Goal: Transaction & Acquisition: Obtain resource

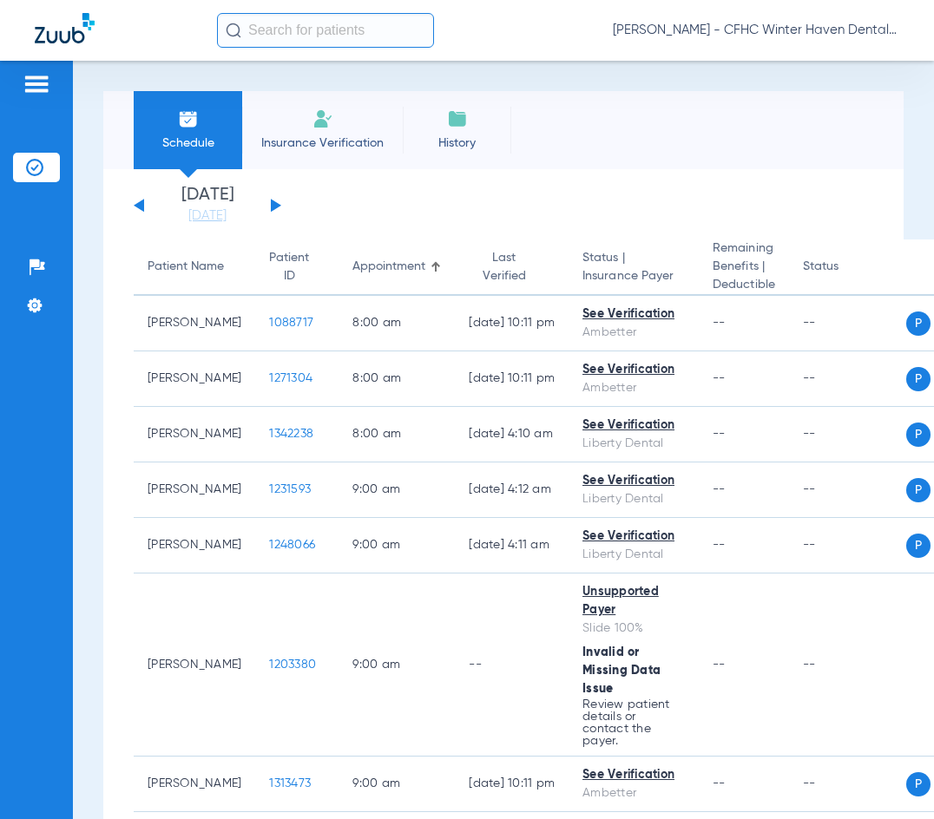
click at [275, 208] on button at bounding box center [276, 205] width 10 height 13
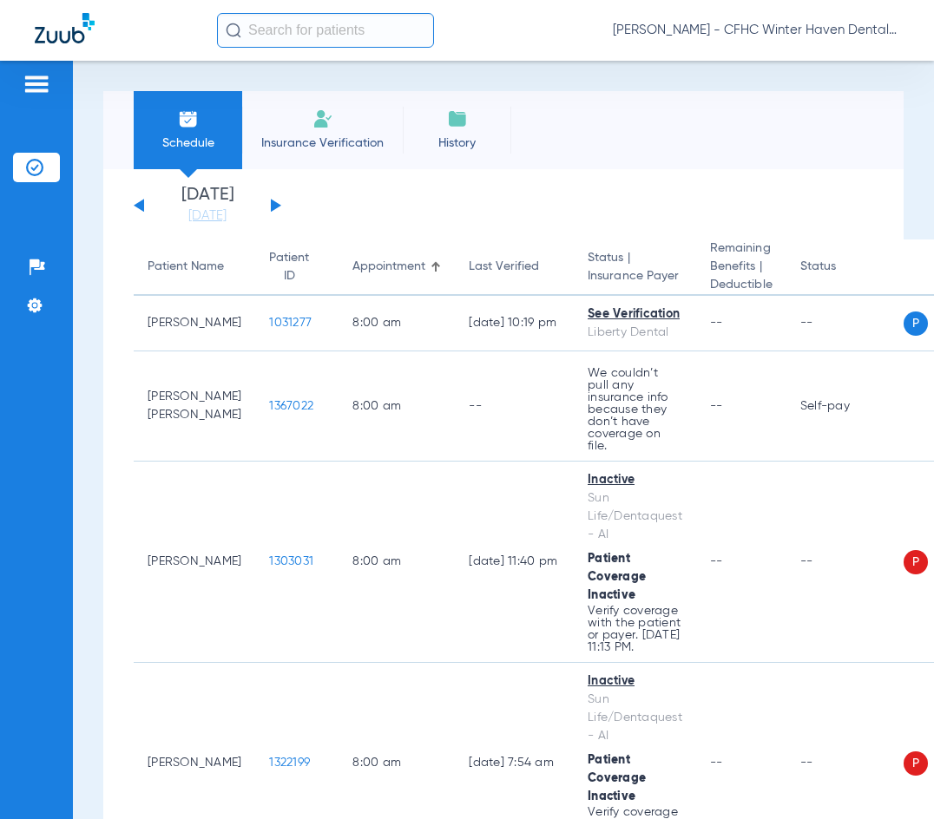
click at [275, 205] on button at bounding box center [276, 205] width 10 height 13
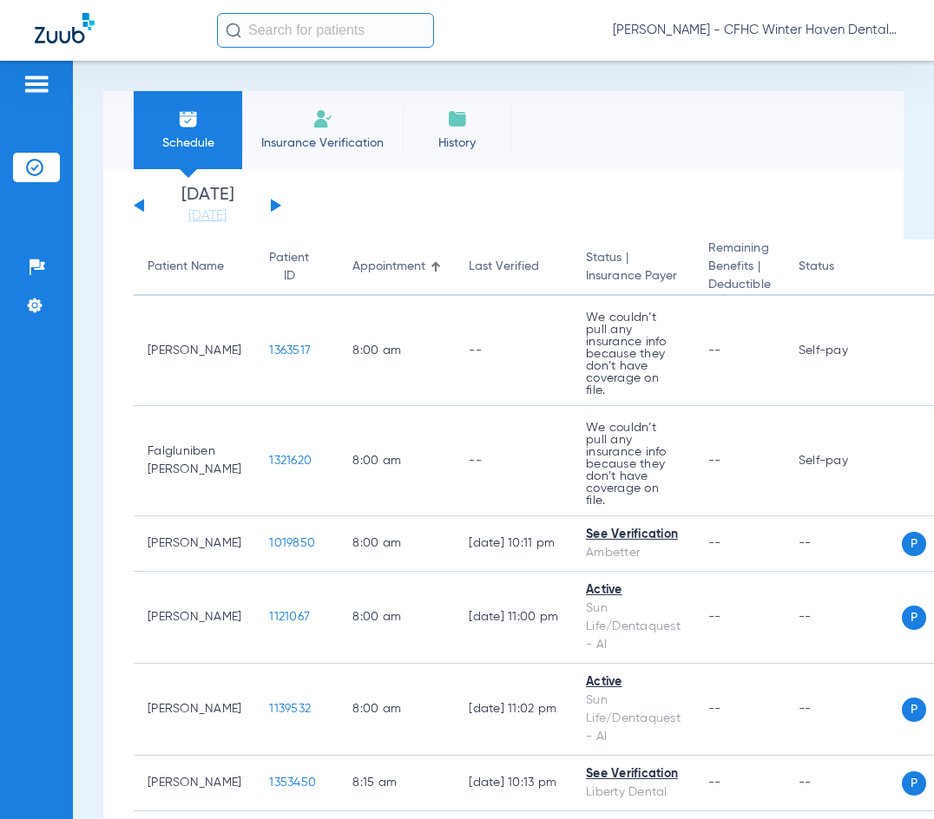
click at [476, 49] on div "[PERSON_NAME] - CFHC Winter Haven Dental" at bounding box center [467, 30] width 934 height 61
click at [627, 105] on div "Schedule Insurance Verification History Last Appt. Sync Time: [DATE] - 03:57 PM" at bounding box center [503, 130] width 800 height 78
click at [549, 117] on div "Schedule Insurance Verification History Last Appt. Sync Time: [DATE] - 04:04 PM" at bounding box center [503, 130] width 800 height 78
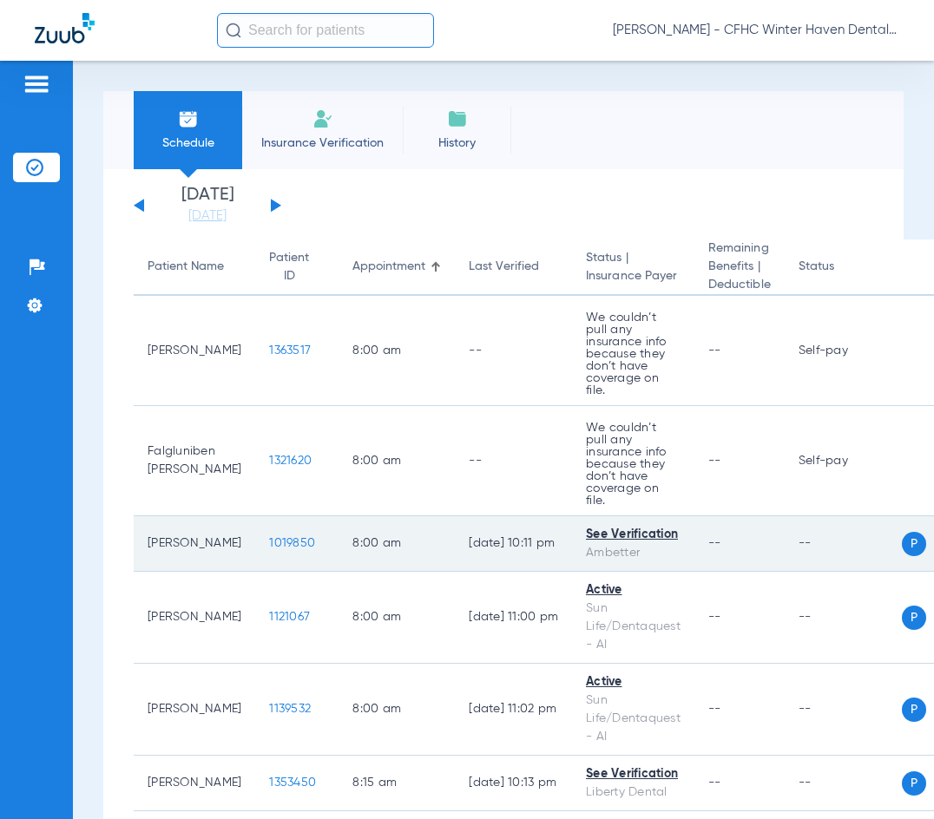
click at [269, 537] on span "1019850" at bounding box center [292, 543] width 46 height 12
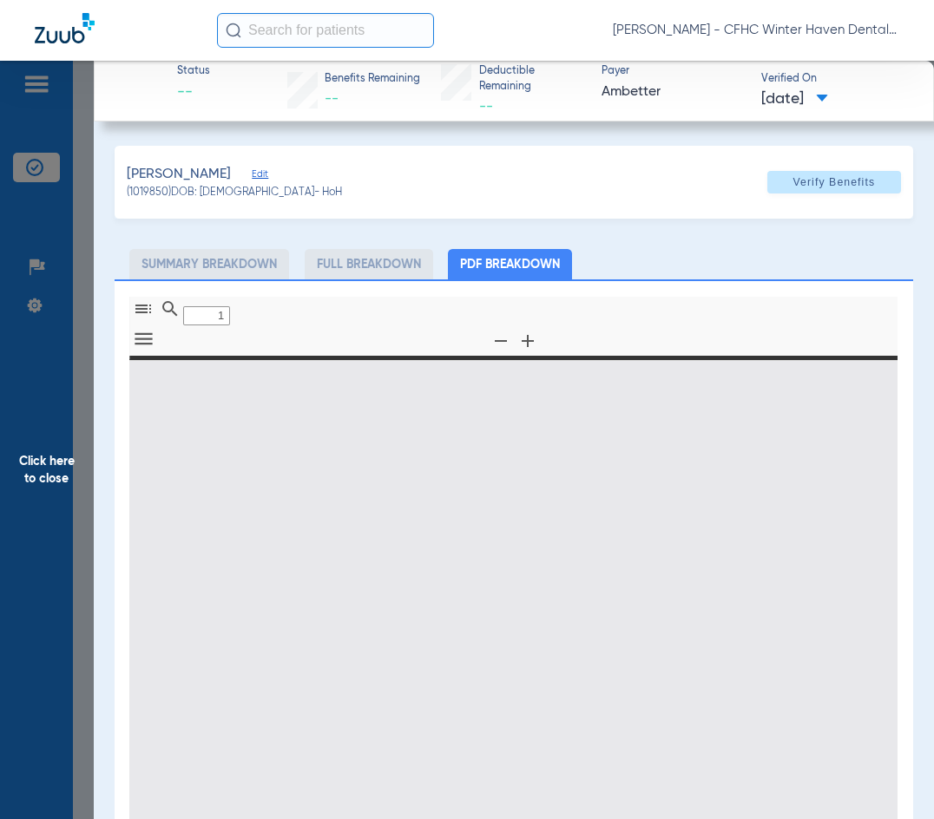
type input "0"
select select "page-width"
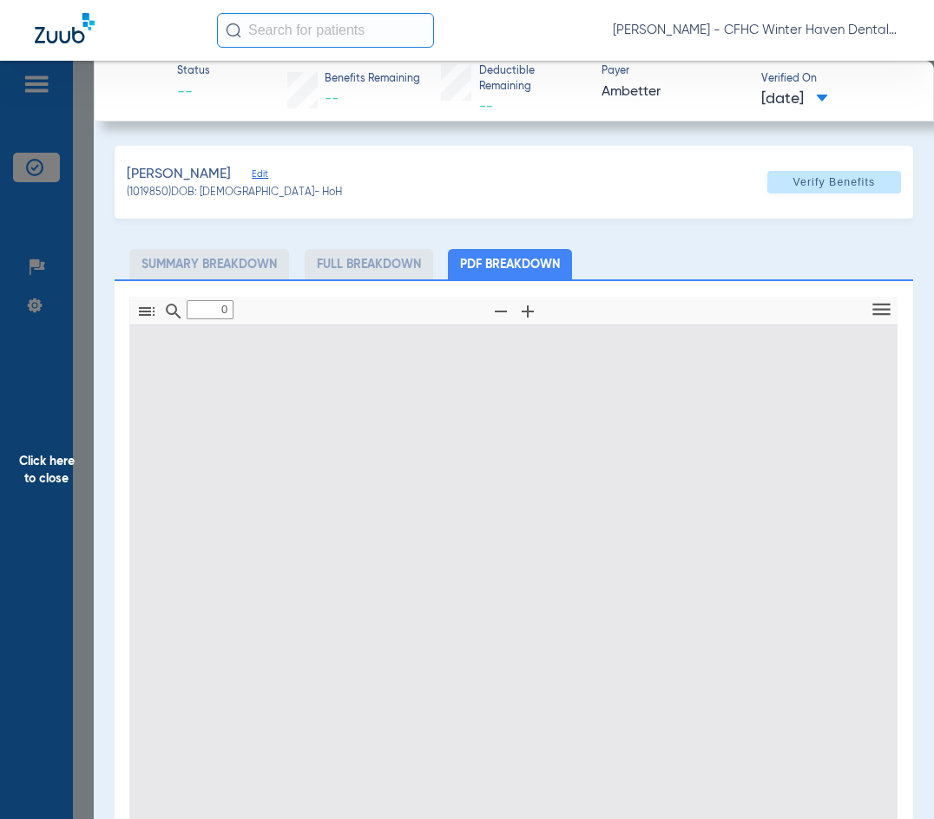
type input "1"
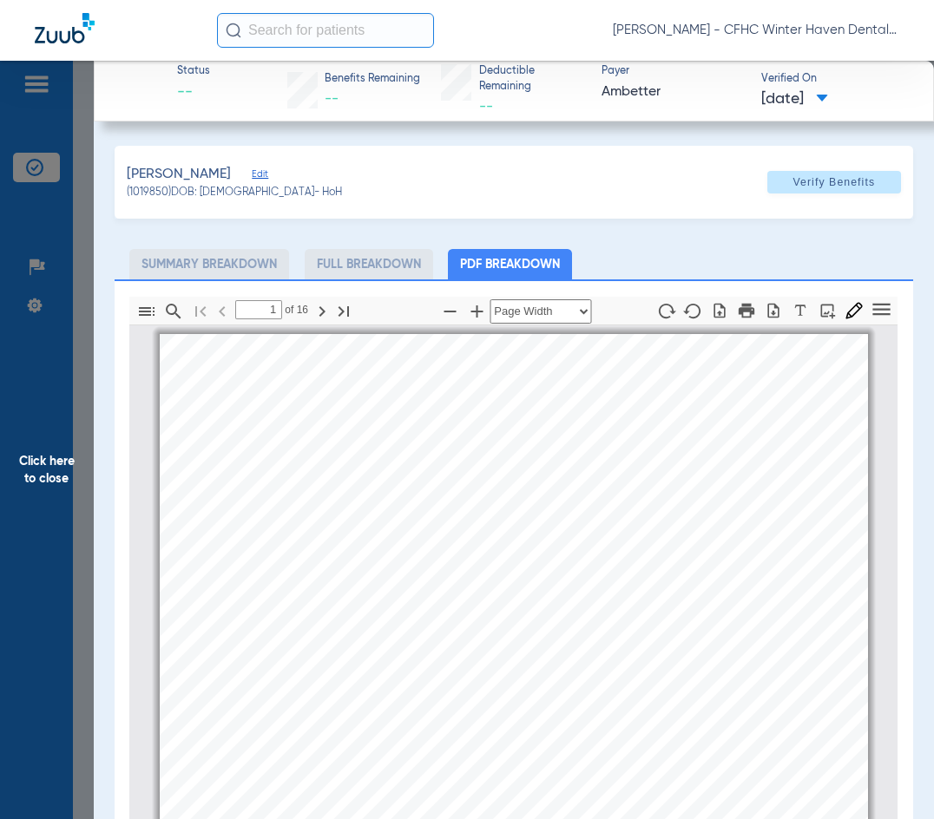
scroll to position [9, 0]
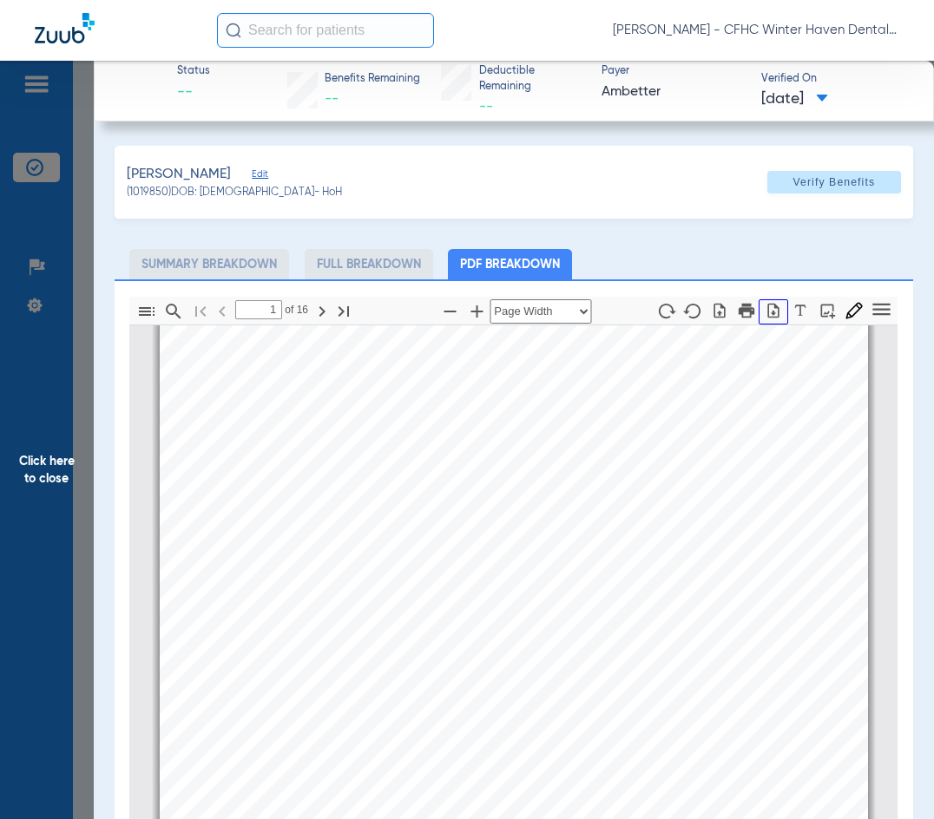
click at [765, 307] on icon "button" at bounding box center [773, 310] width 17 height 17
drag, startPoint x: 36, startPoint y: 490, endPoint x: 37, endPoint y: 481, distance: 9.7
click at [36, 484] on span "Click here to close" at bounding box center [47, 470] width 94 height 819
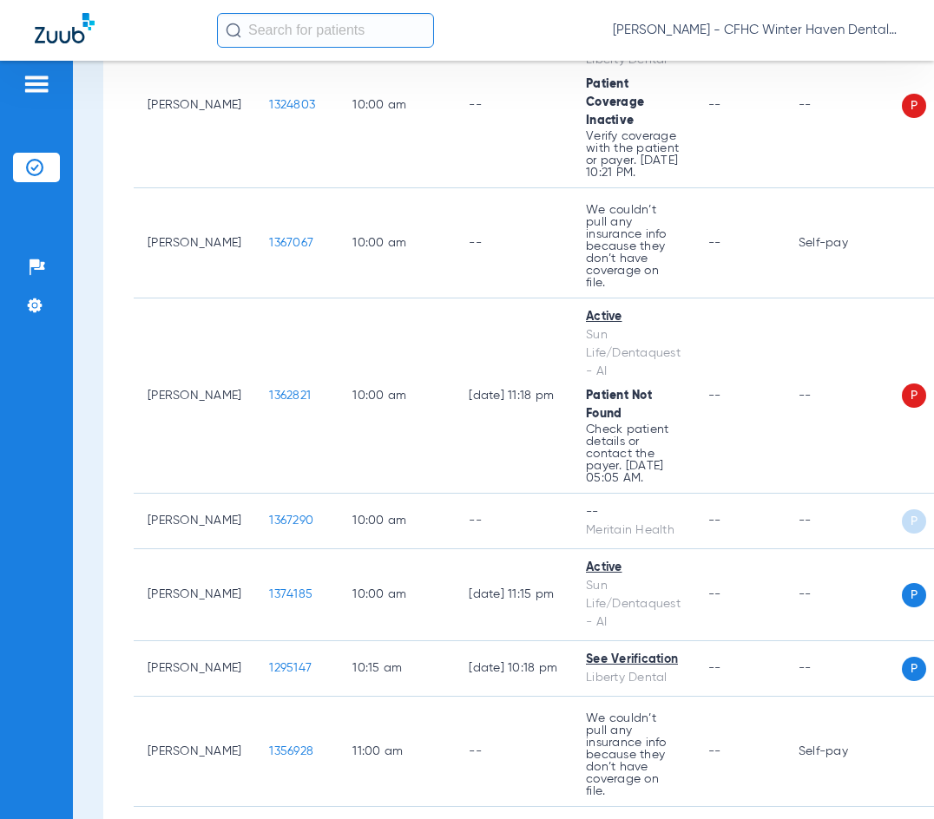
scroll to position [1389, 0]
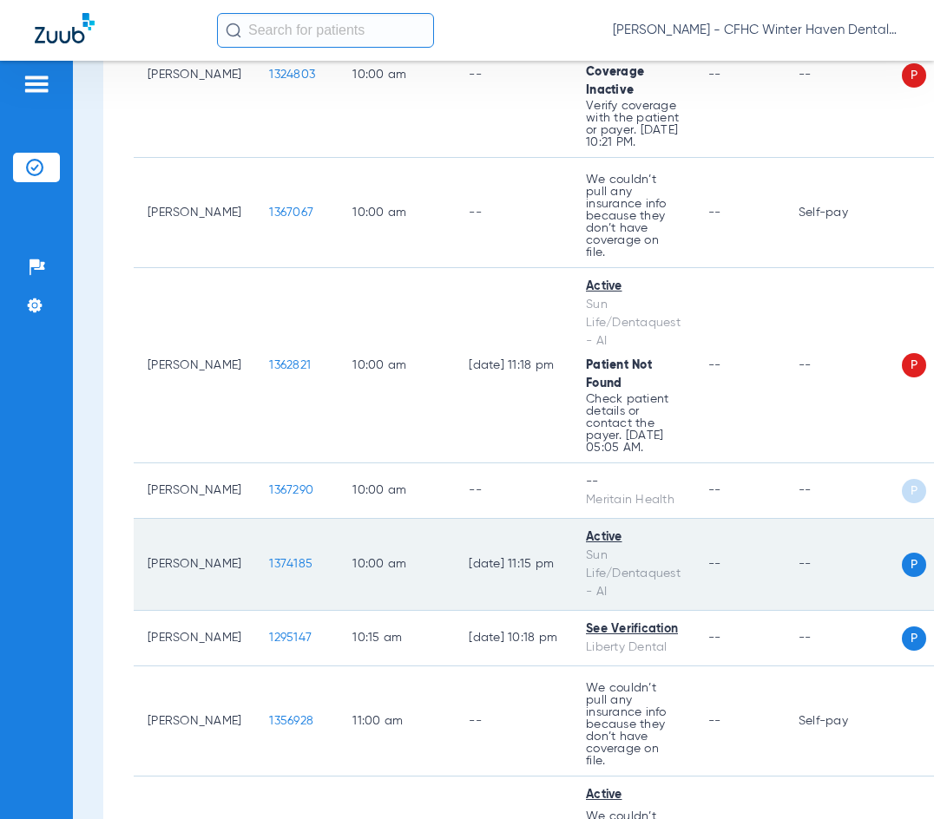
click at [269, 558] on span "1374185" at bounding box center [290, 564] width 43 height 12
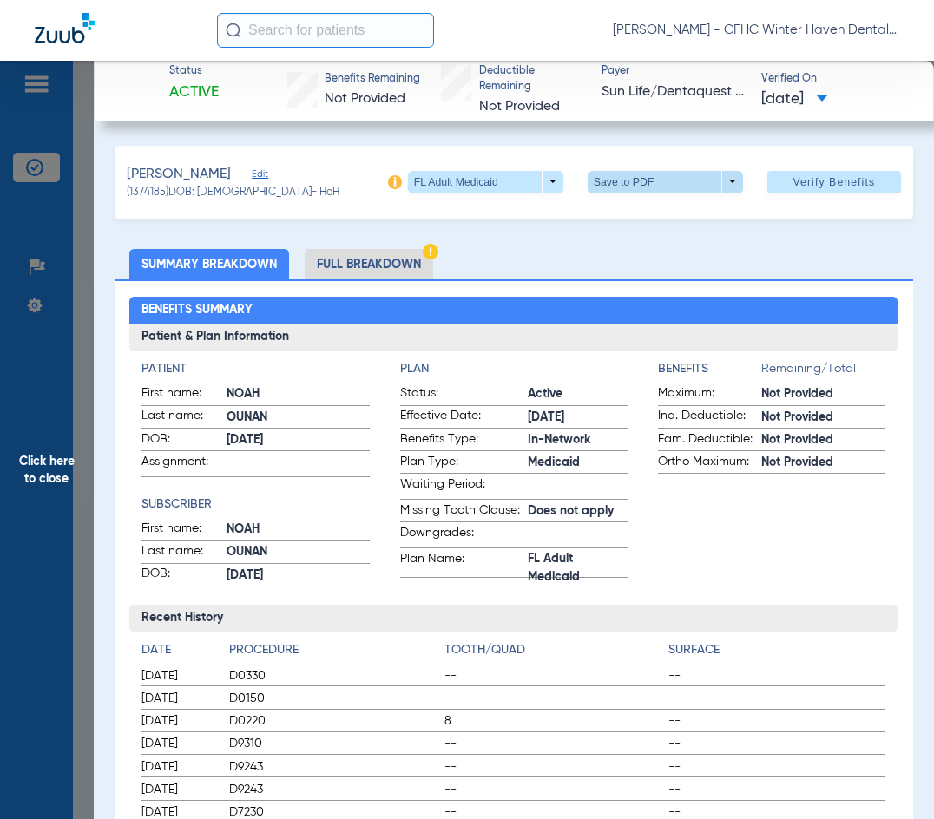
click at [644, 180] on span at bounding box center [665, 182] width 42 height 42
click at [631, 220] on span "Save to PDF" at bounding box center [658, 216] width 69 height 12
click at [41, 467] on span "Click here to close" at bounding box center [47, 470] width 94 height 819
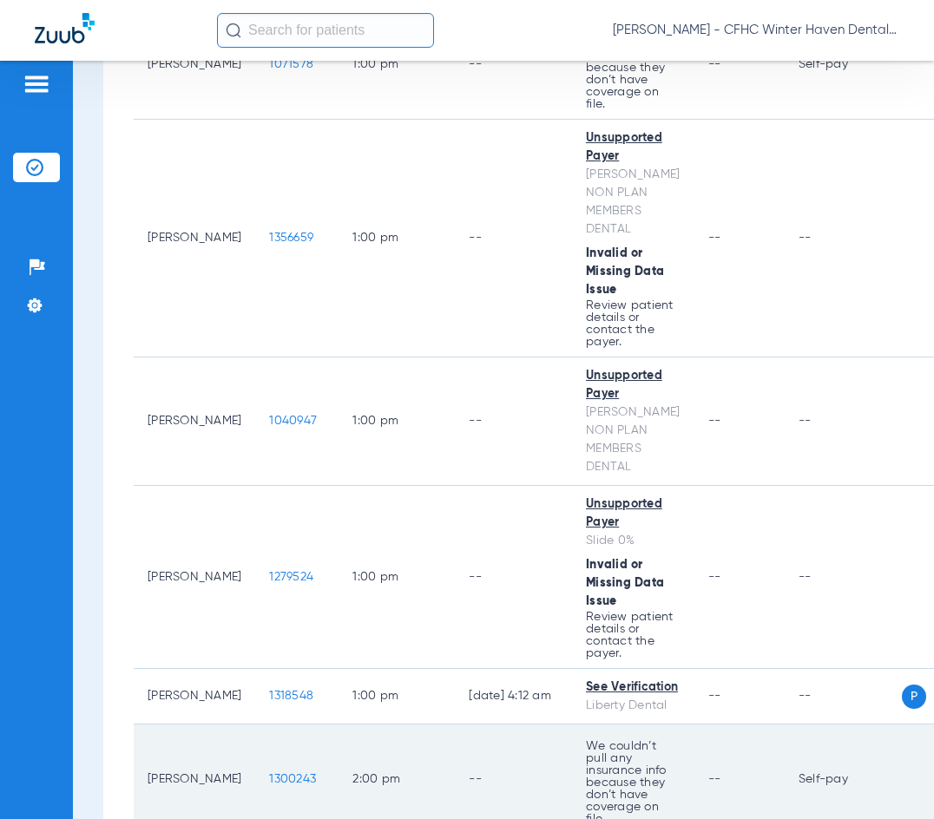
scroll to position [2604, 0]
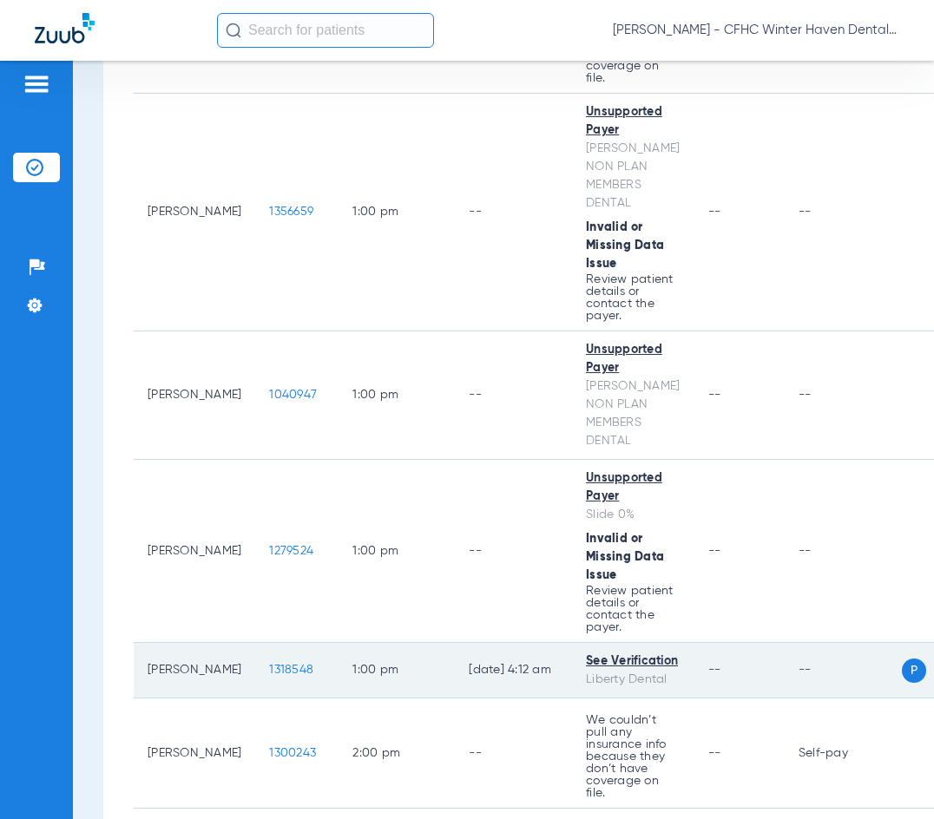
click at [255, 643] on td "1318548" at bounding box center [296, 671] width 83 height 56
click at [269, 664] on span "1318548" at bounding box center [291, 670] width 44 height 12
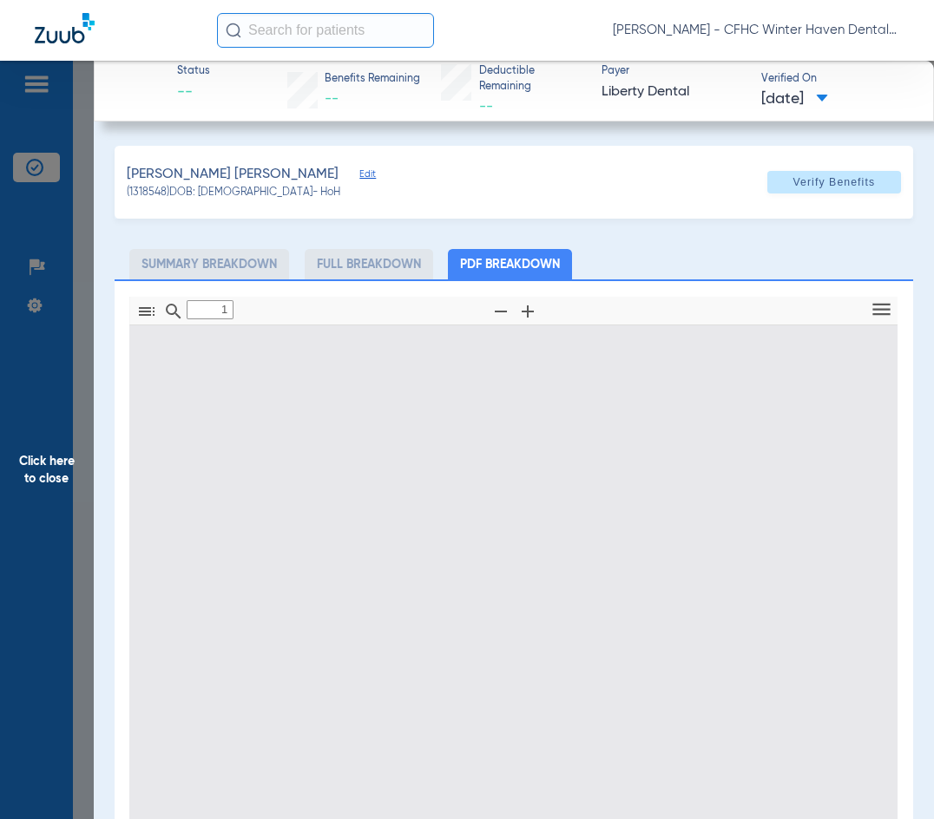
type input "0"
select select "page-width"
type input "1"
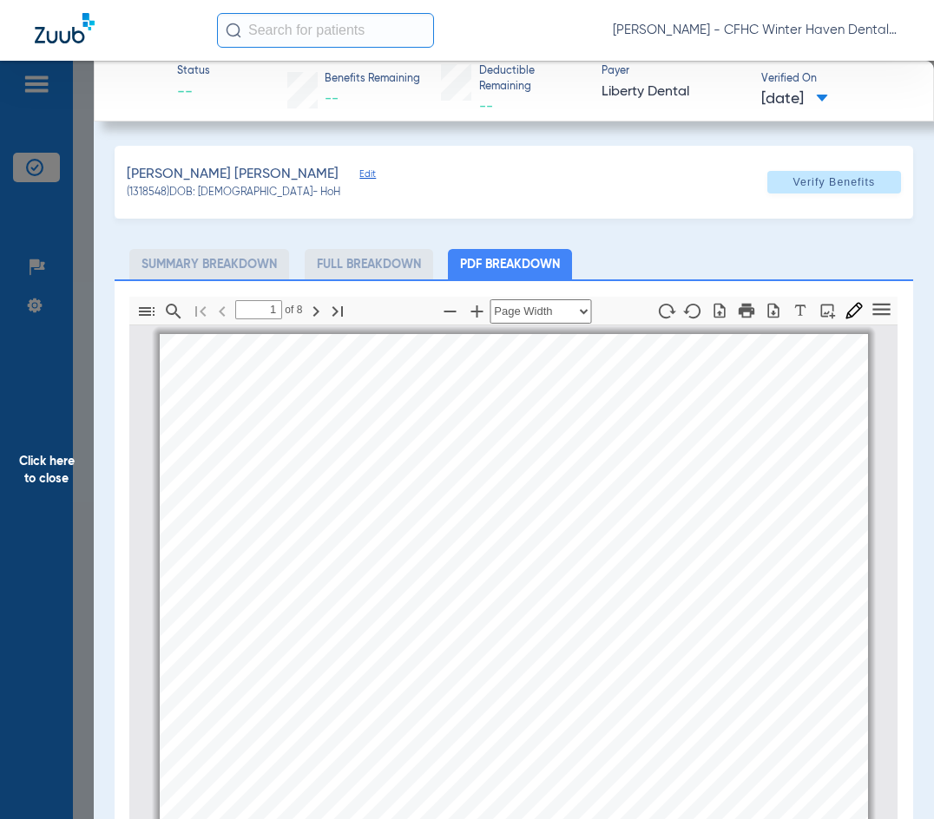
scroll to position [9, 0]
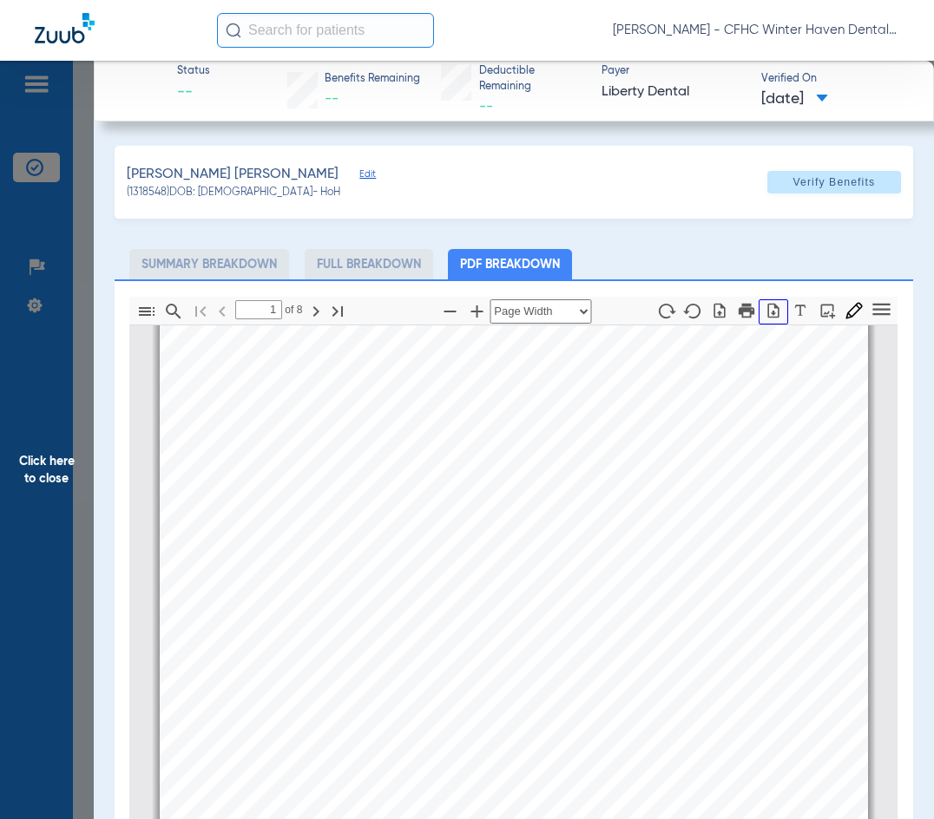
click at [765, 310] on icon "button" at bounding box center [773, 310] width 17 height 17
click at [48, 454] on span "Click here to close" at bounding box center [47, 470] width 94 height 819
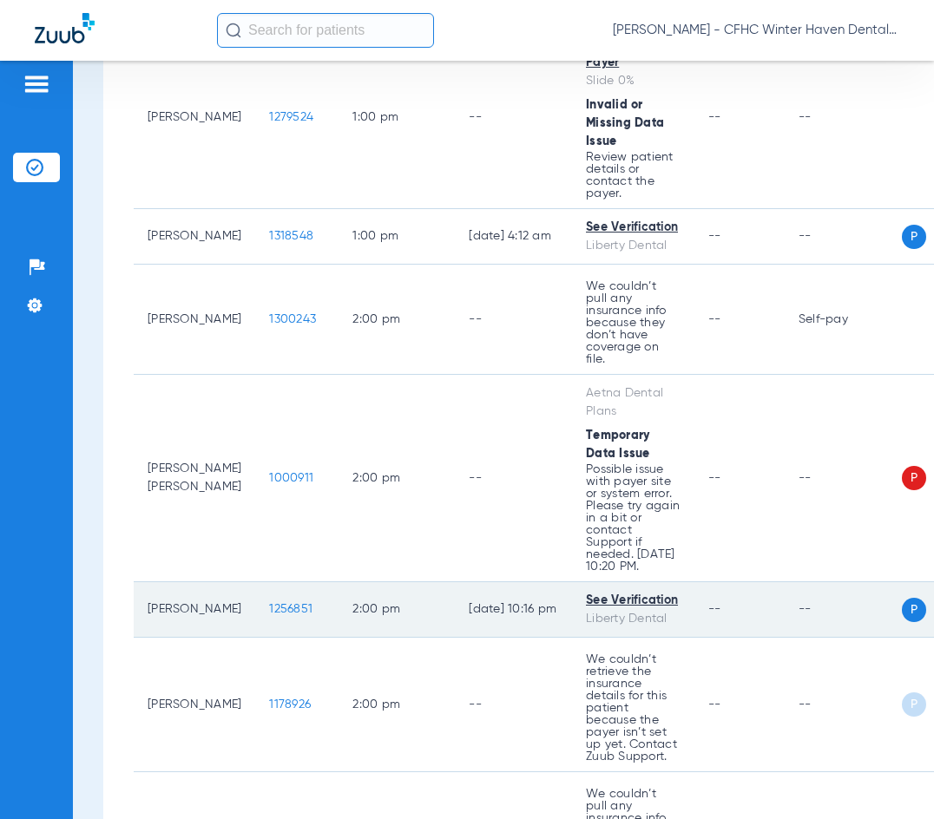
scroll to position [3125, 0]
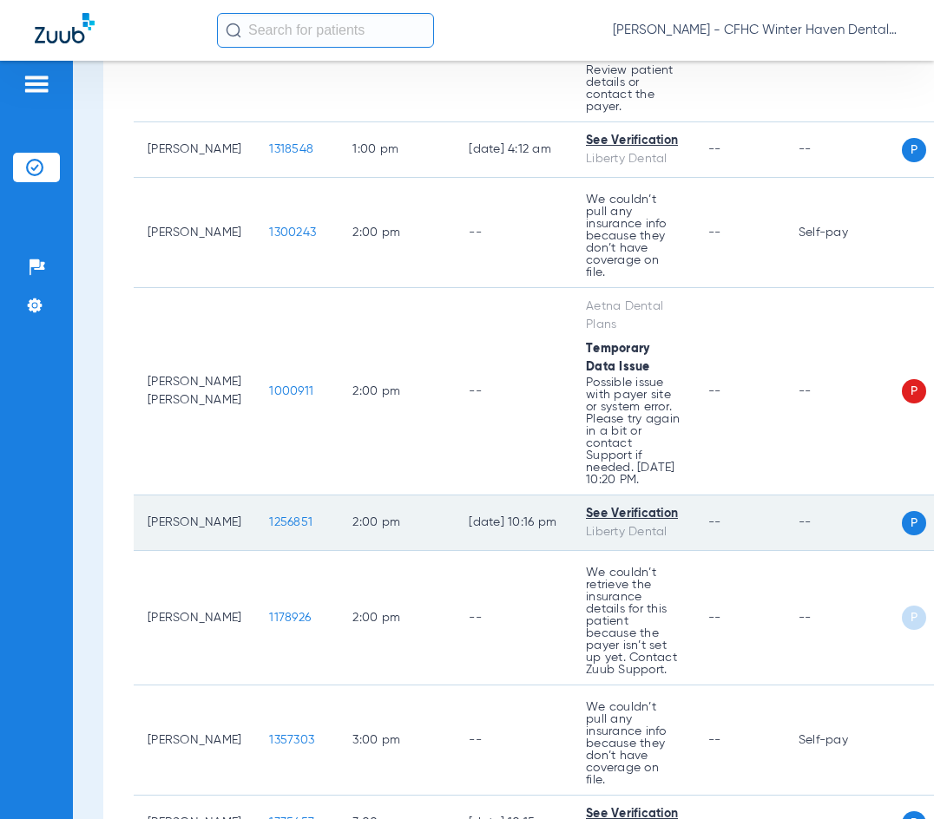
click at [269, 517] on span "1256851" at bounding box center [290, 523] width 43 height 12
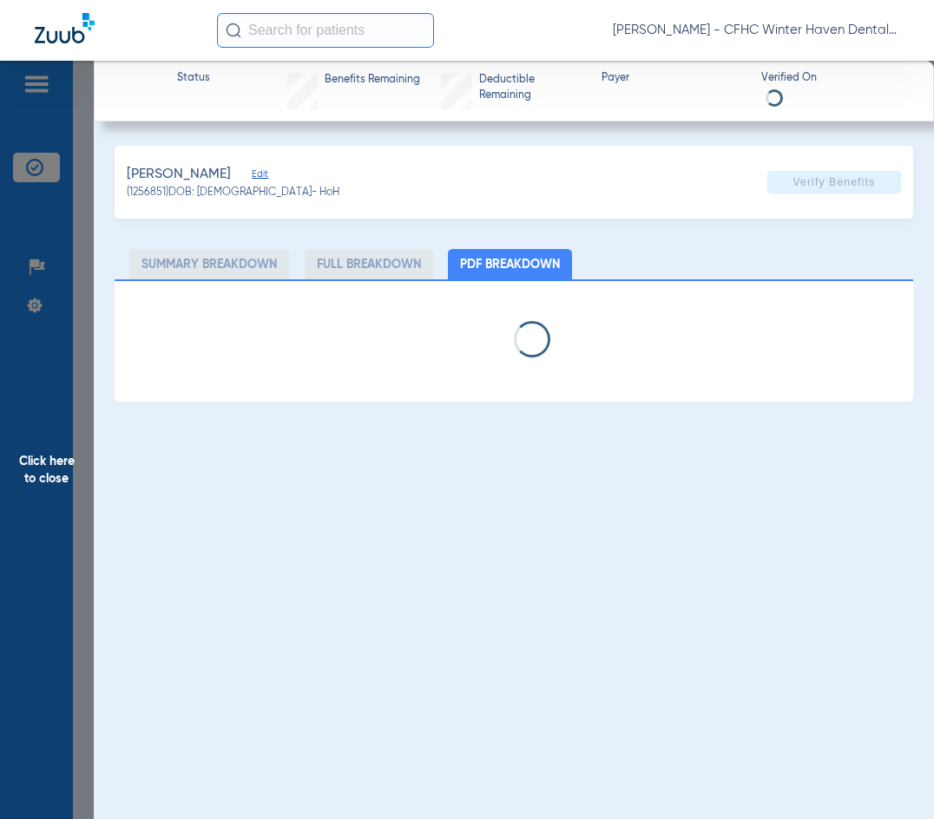
select select "page-width"
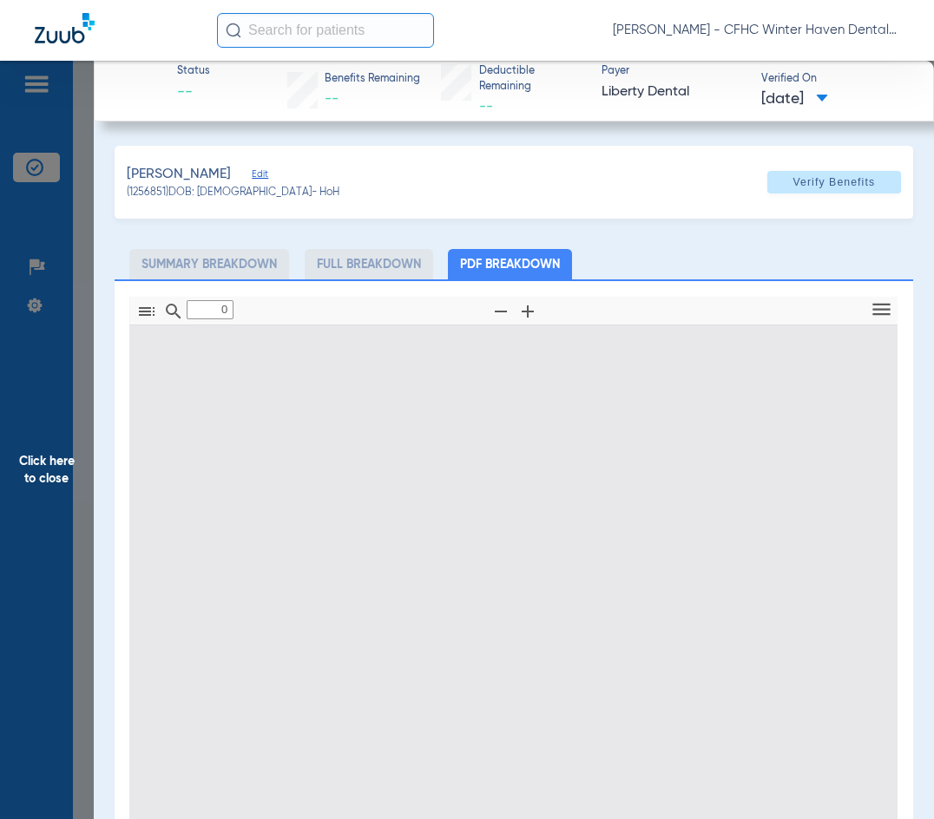
type input "1"
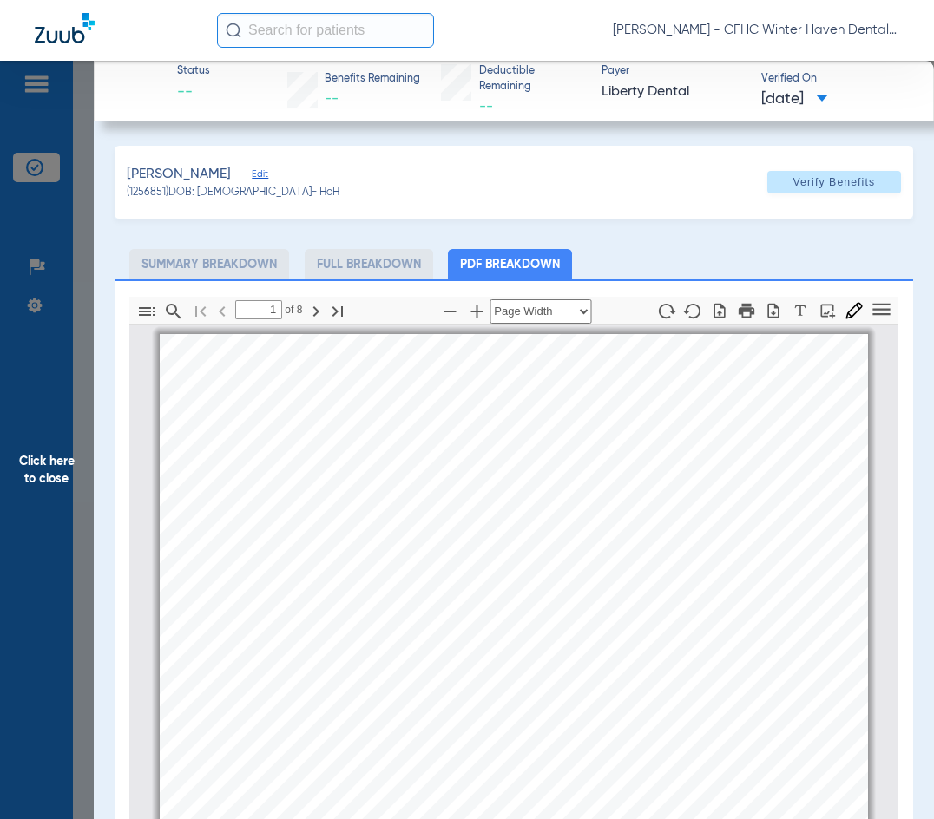
scroll to position [9, 0]
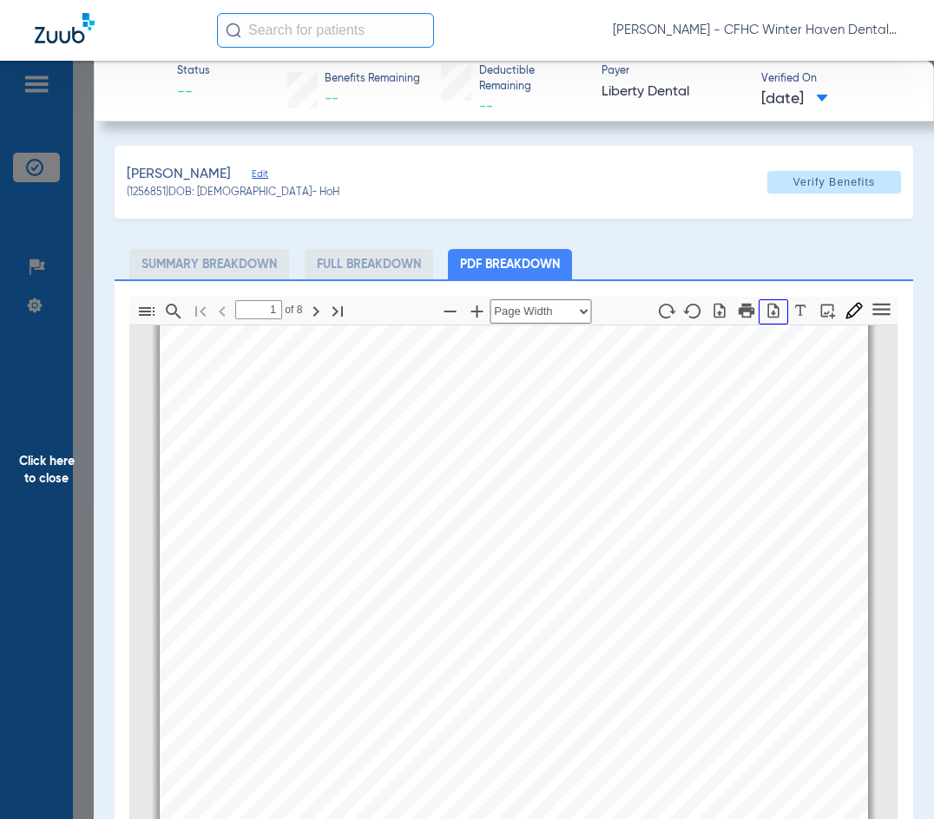
click at [765, 314] on icon "button" at bounding box center [773, 310] width 17 height 17
